Goal: Transaction & Acquisition: Purchase product/service

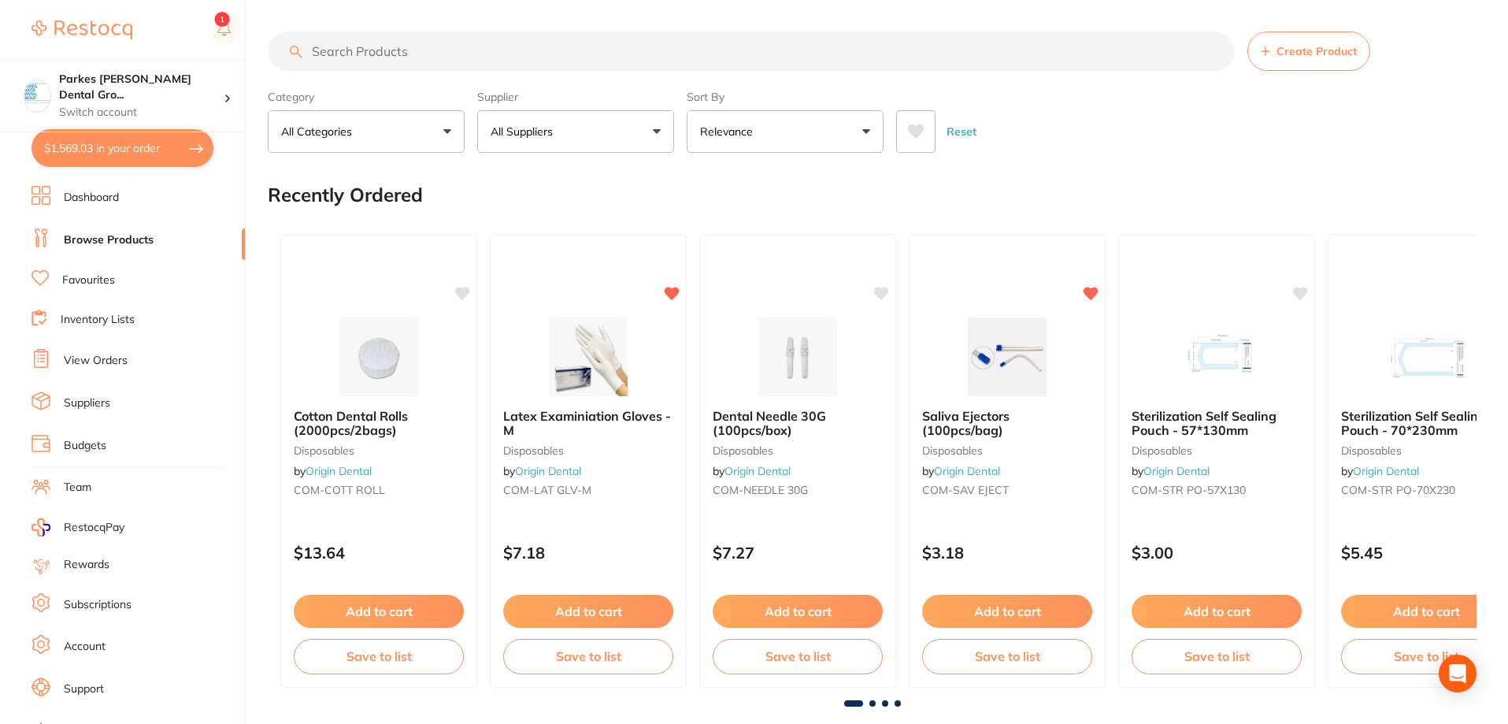
click at [405, 50] on input "search" at bounding box center [751, 50] width 967 height 39
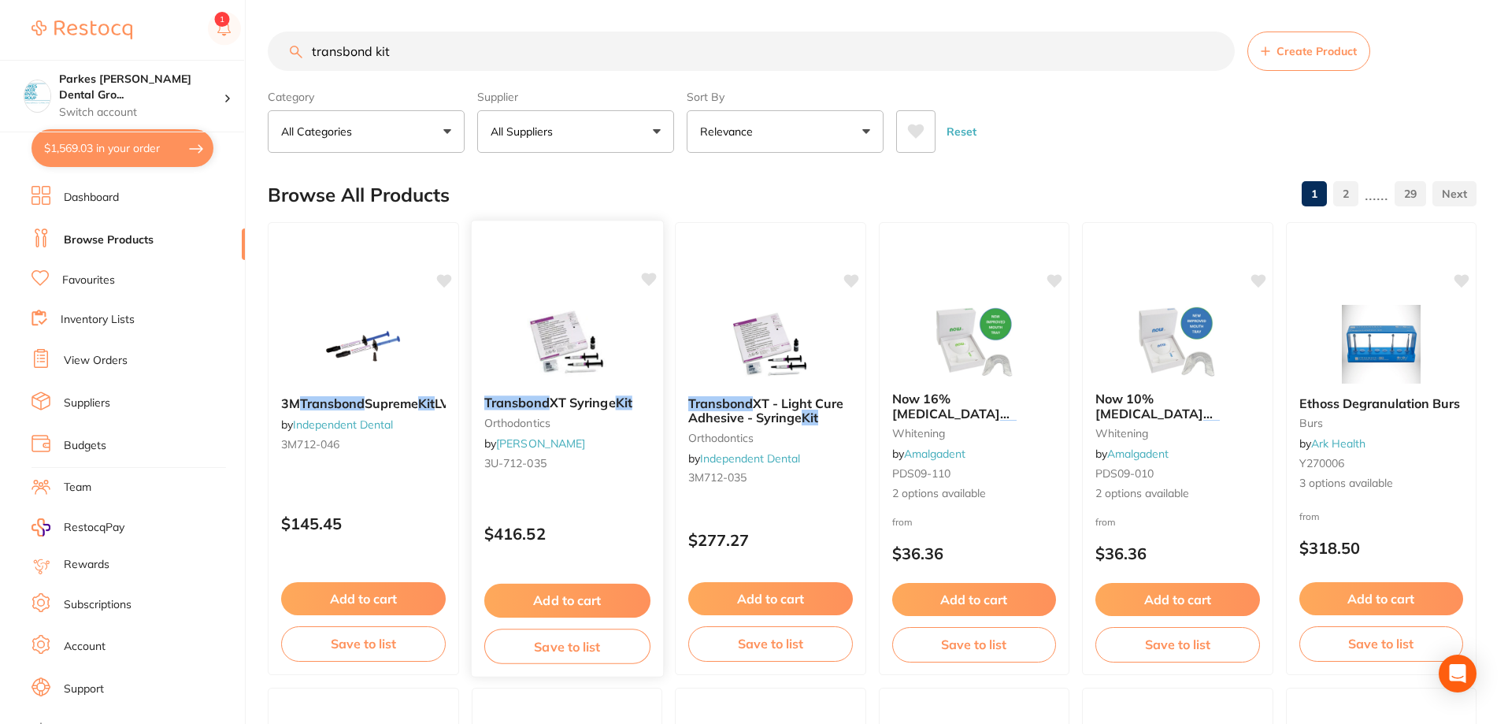
type input "transbond kit"
click at [620, 509] on div "$416.52" at bounding box center [566, 530] width 191 height 43
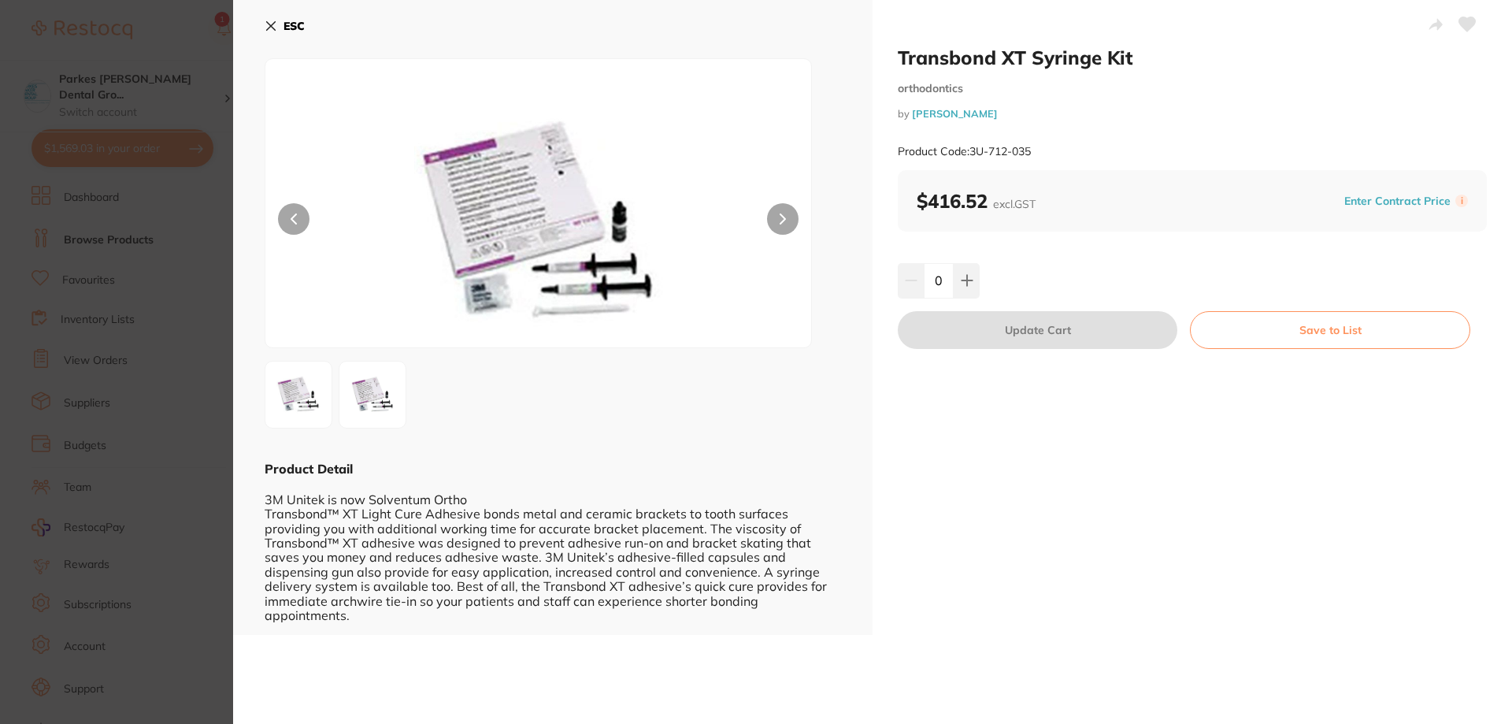
click at [185, 34] on section "Transbond XT Syringe Kit orthodontics by [PERSON_NAME] Product Code: 3U-712-035…" at bounding box center [756, 362] width 1512 height 724
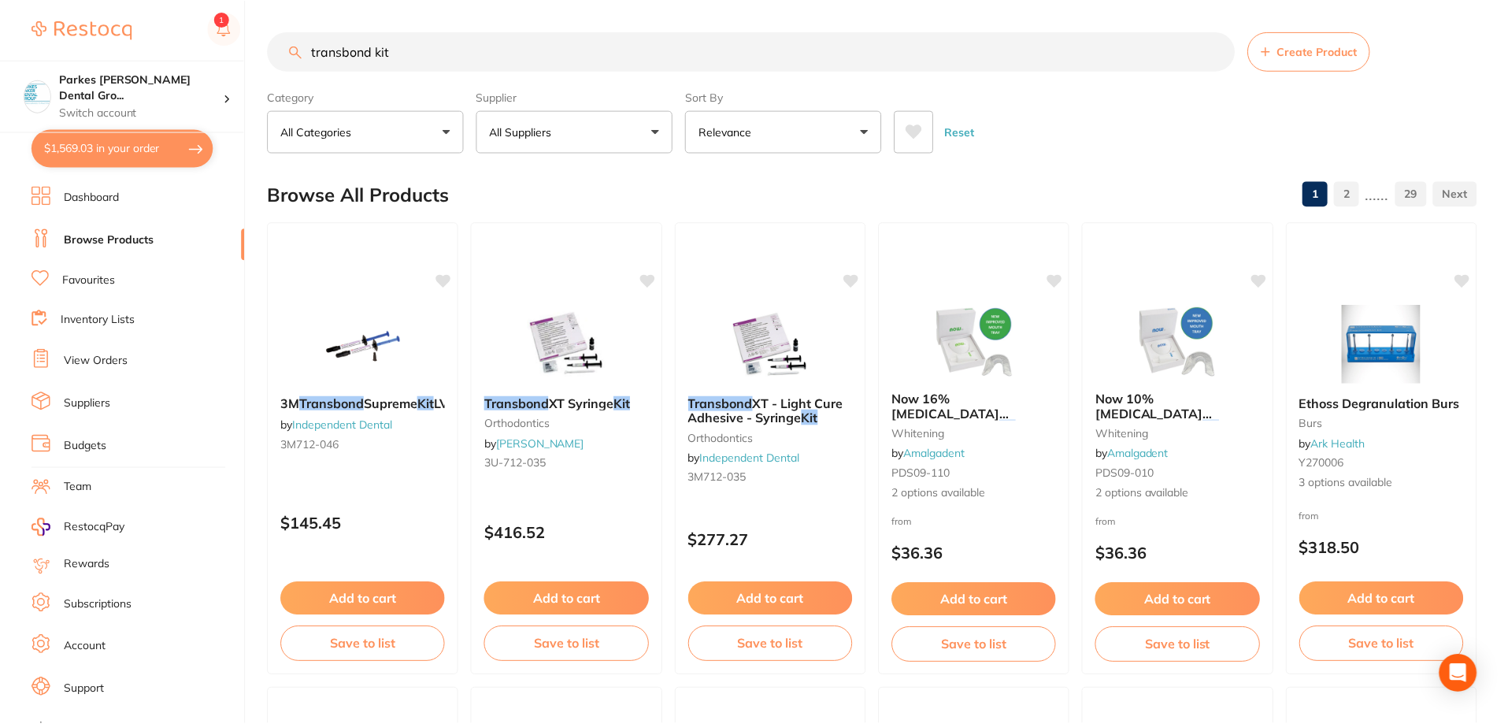
scroll to position [3, 0]
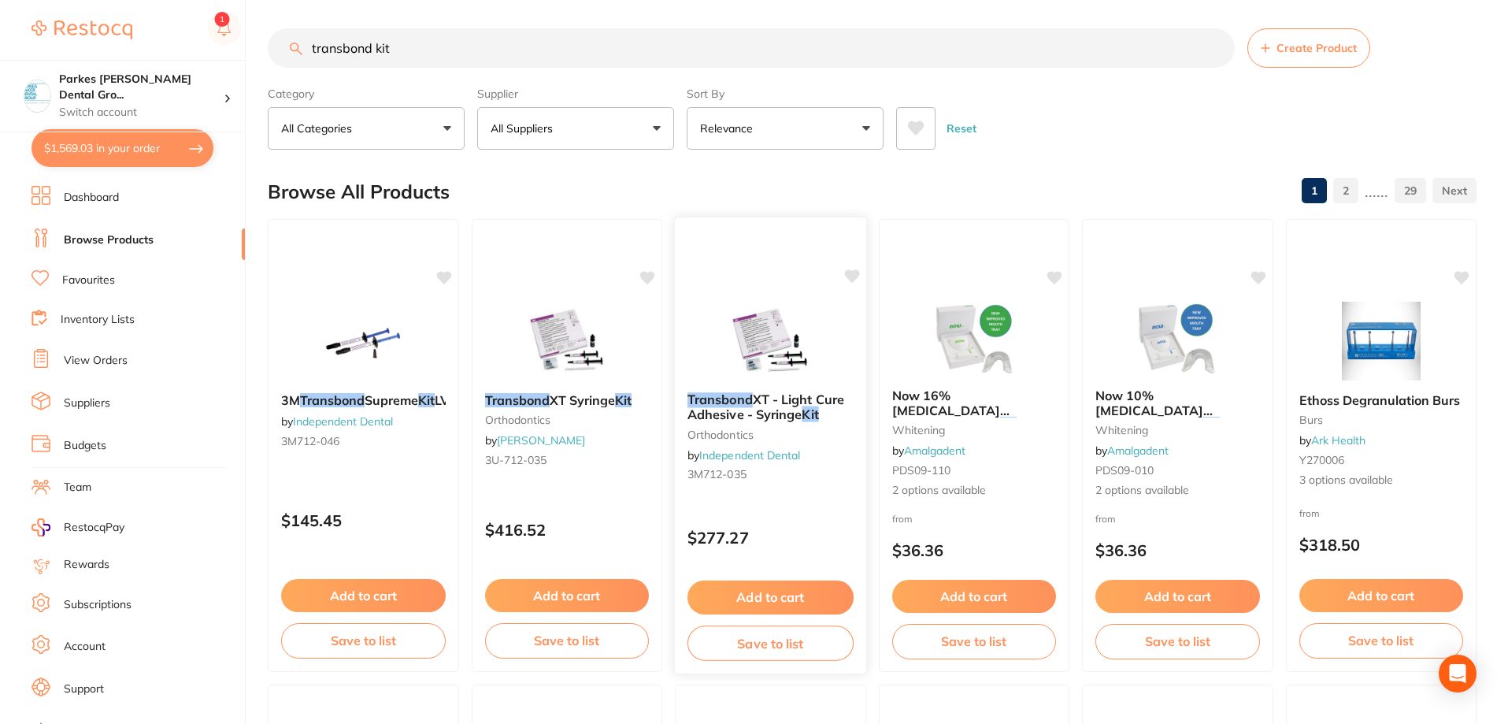
click at [824, 498] on div "Transbond XT - Light Cure Adhesive - Syringe Kit orthodontics by Independent De…" at bounding box center [770, 439] width 191 height 120
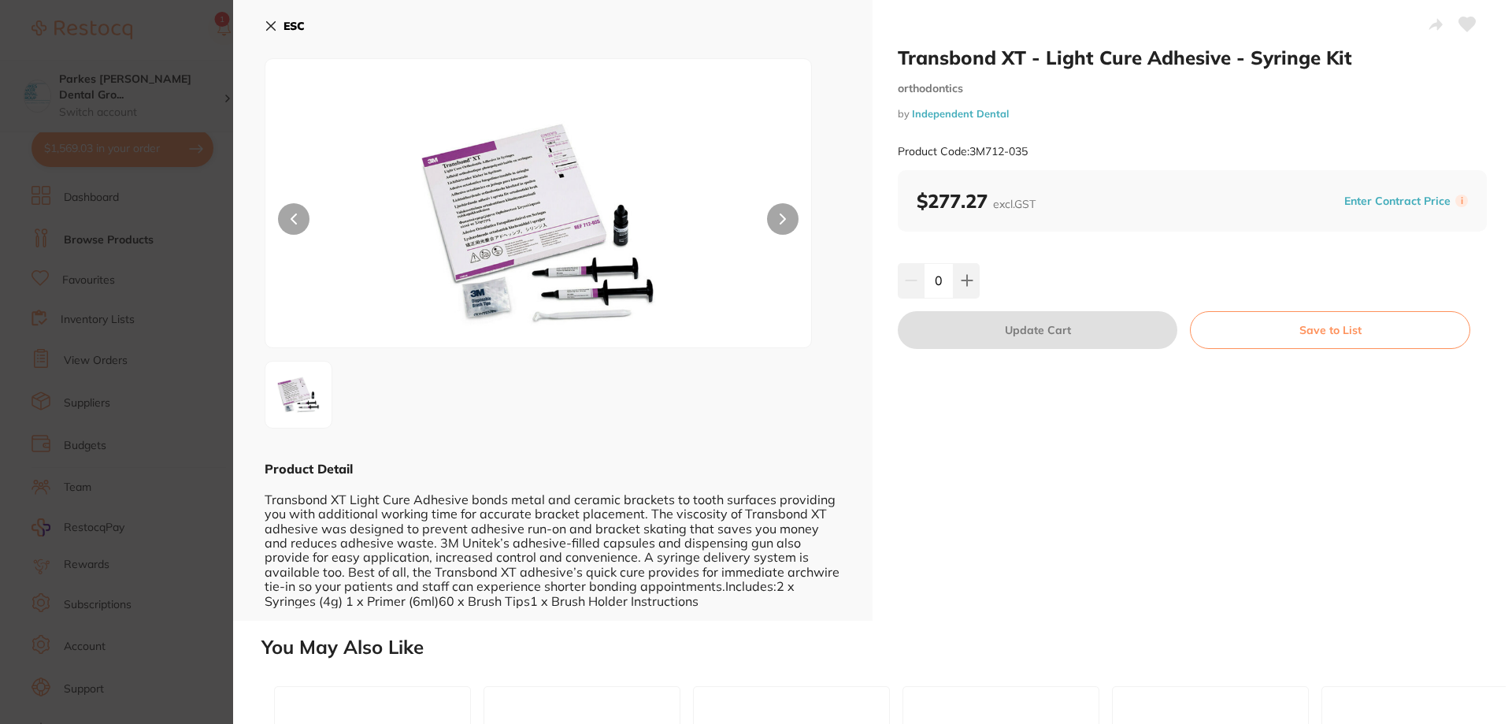
click at [172, 50] on section "Transbond XT - Light Cure Adhesive - Syringe Kit orthodontics by Independent De…" at bounding box center [756, 362] width 1512 height 724
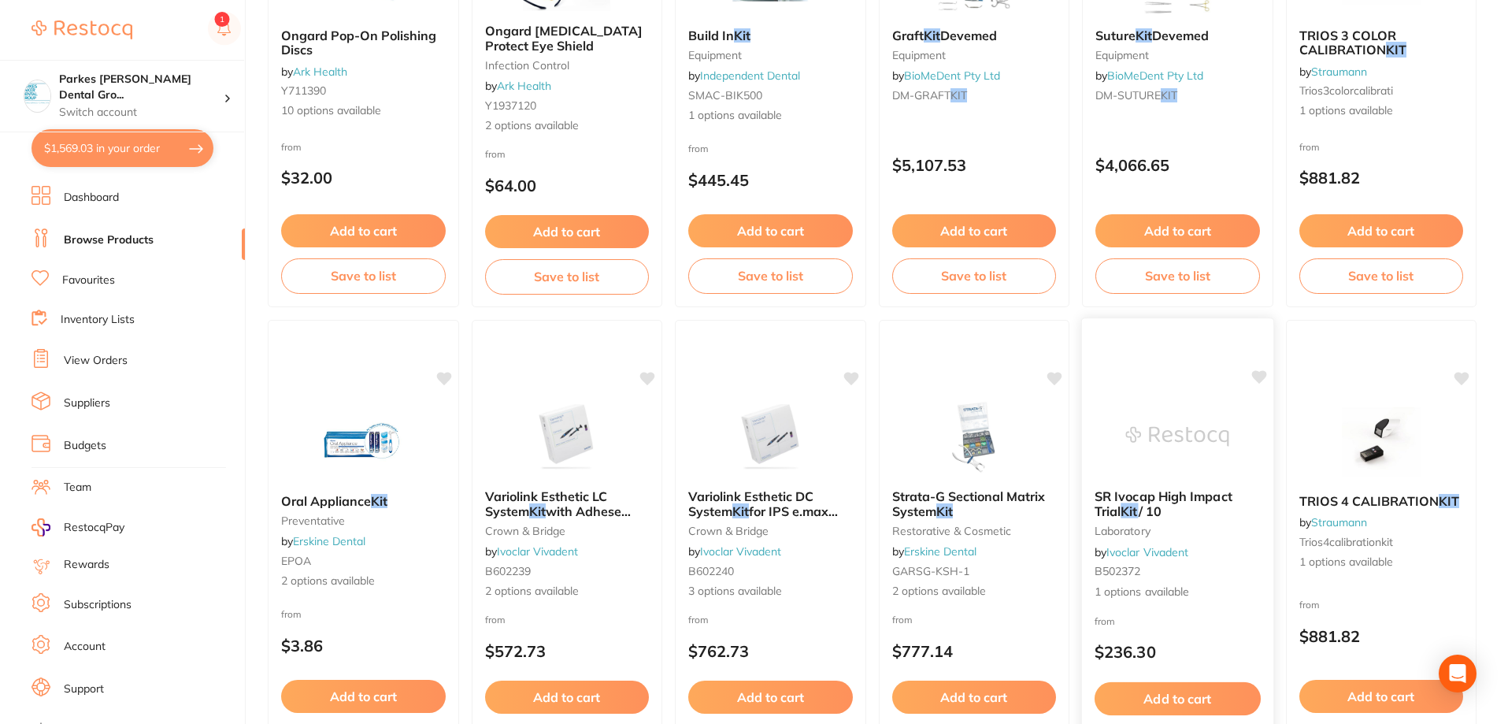
scroll to position [866, 0]
